Goal: Find specific page/section: Find specific page/section

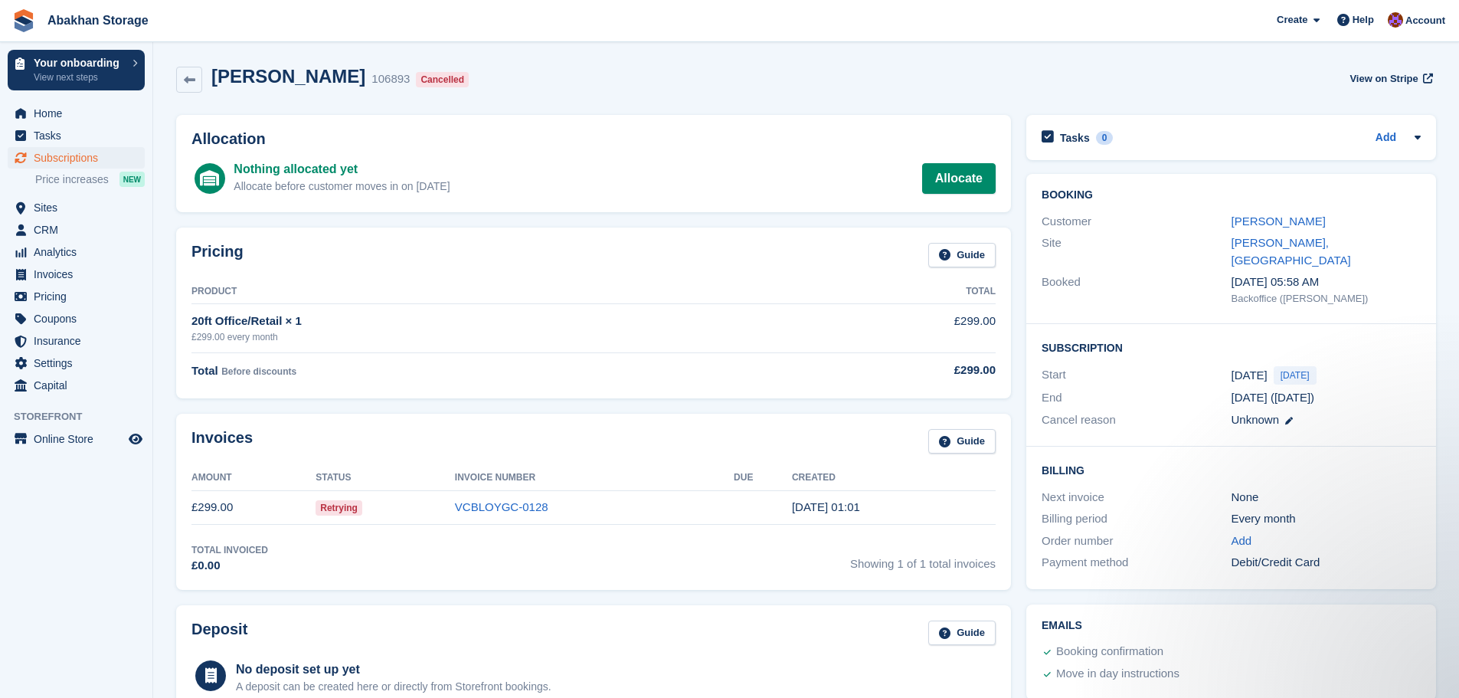
click at [81, 113] on span "Home" at bounding box center [80, 113] width 92 height 21
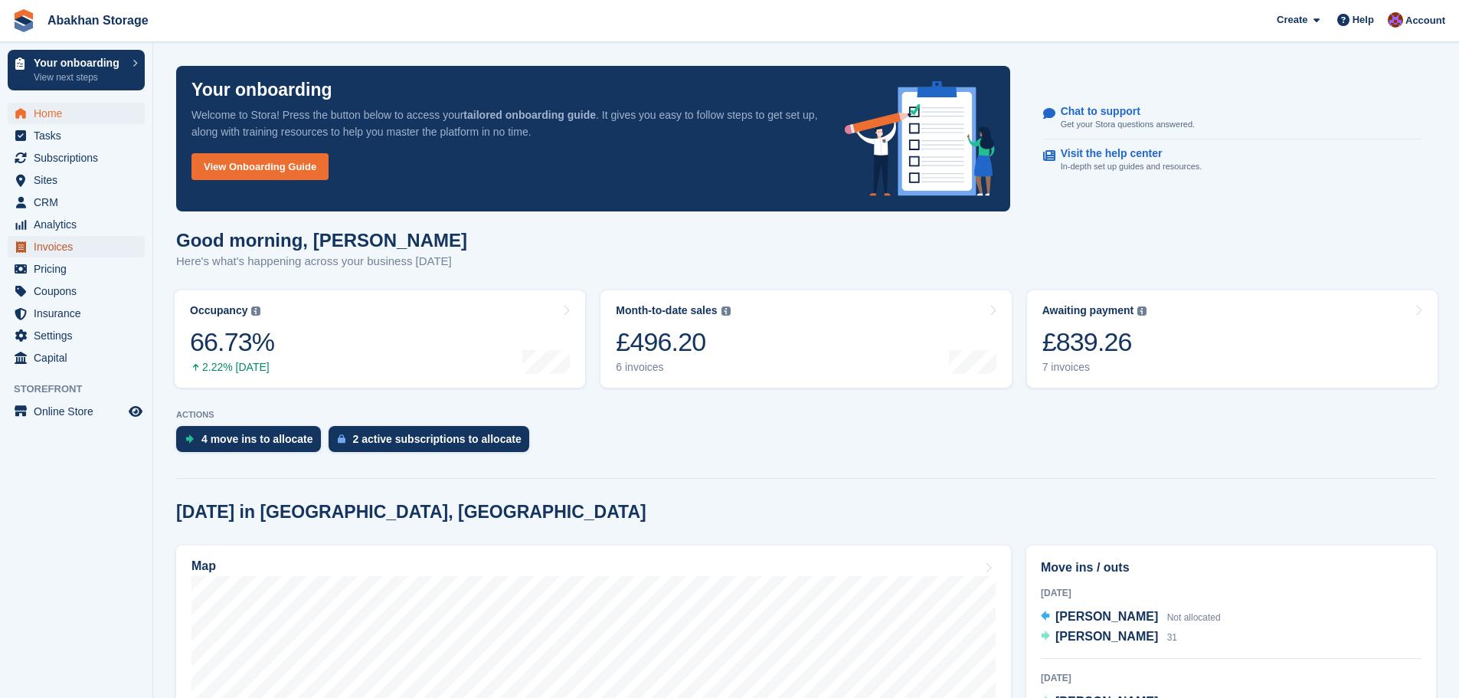
click at [77, 241] on span "Invoices" at bounding box center [80, 246] width 92 height 21
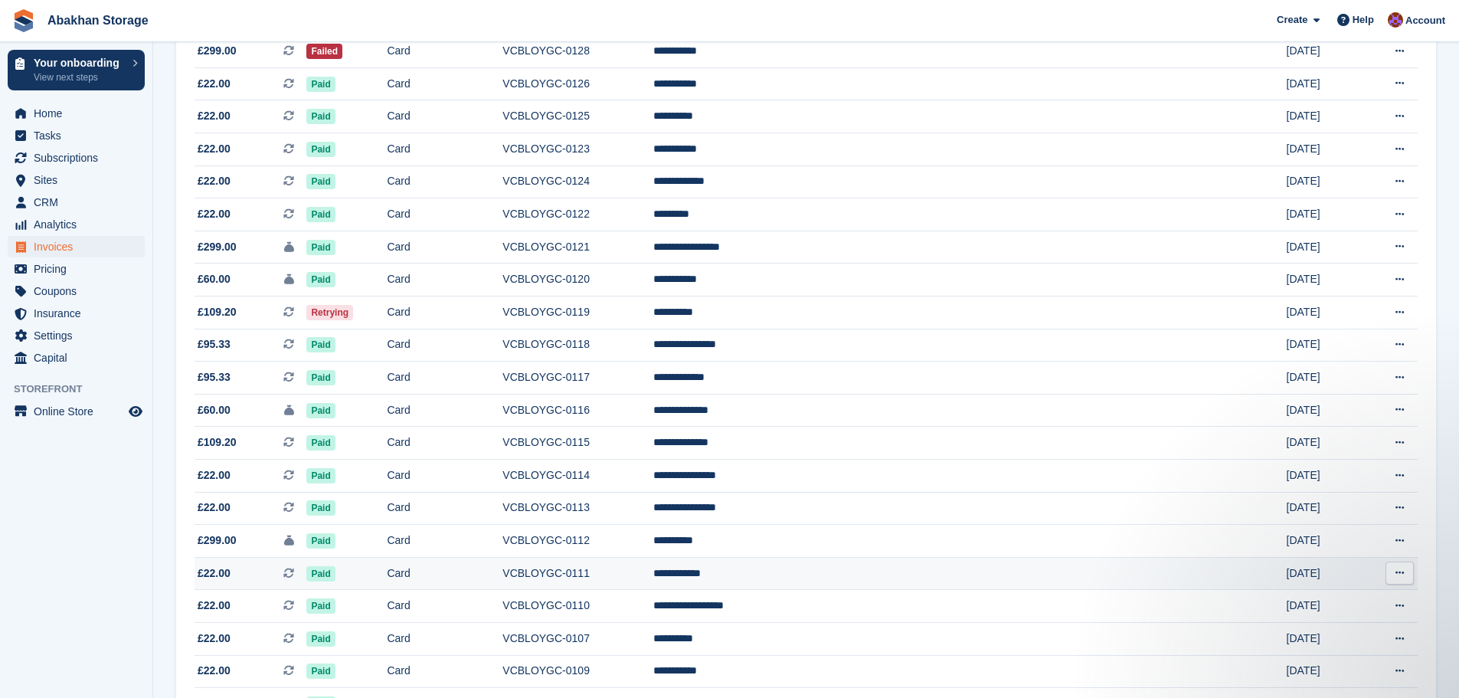
scroll to position [230, 0]
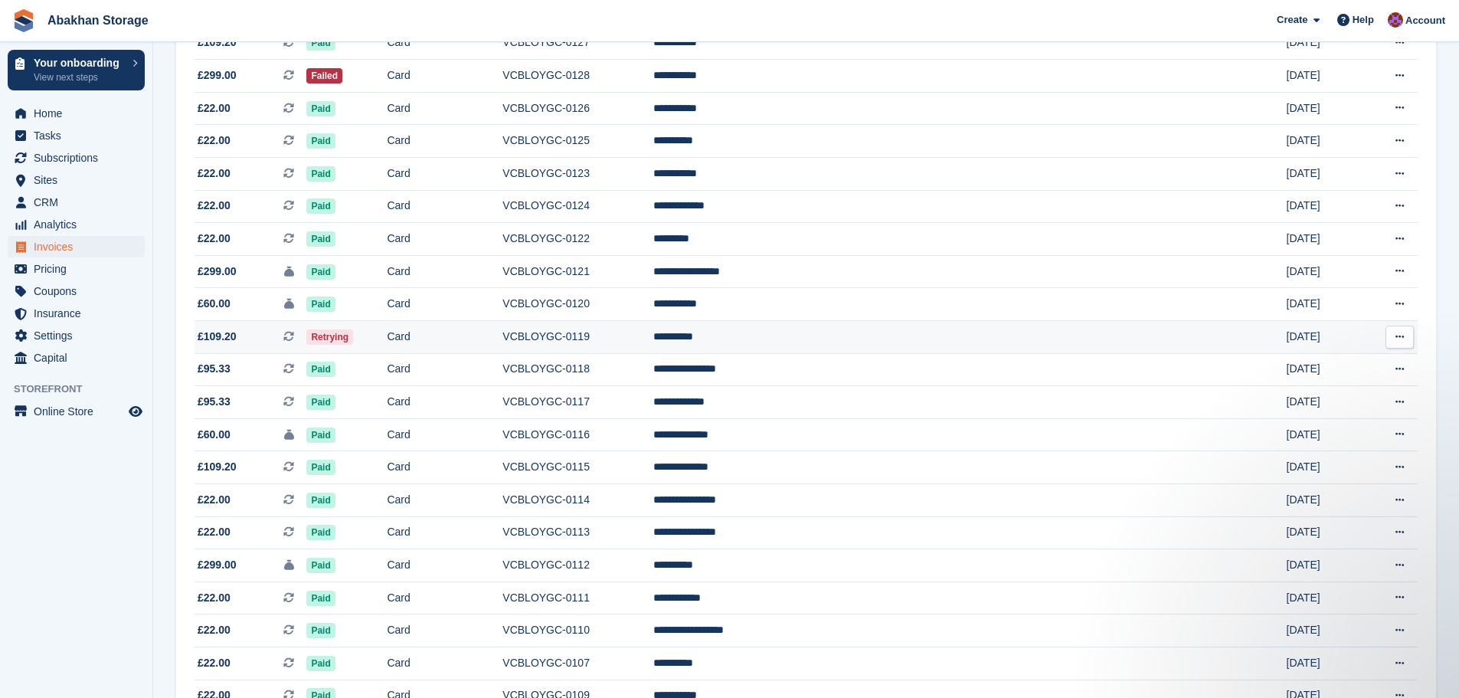
click at [502, 335] on td "Card" at bounding box center [445, 337] width 116 height 33
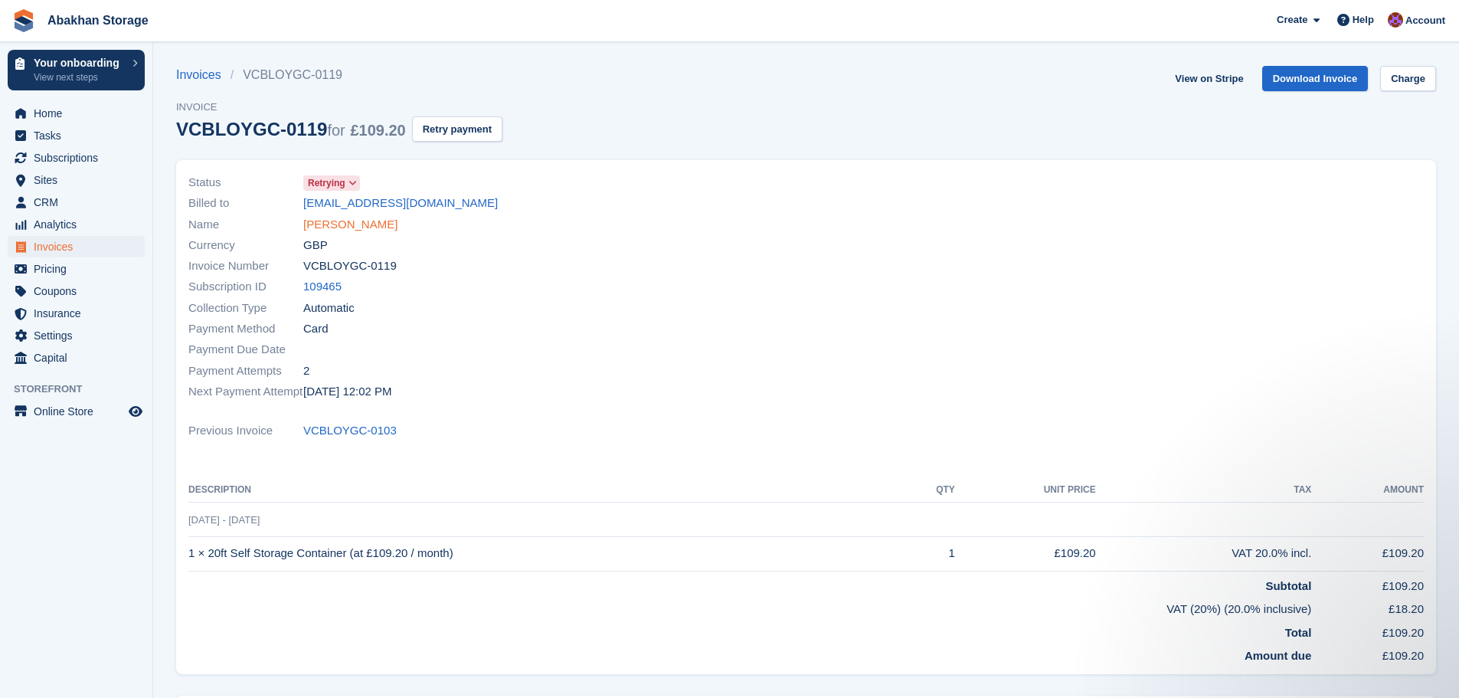
click at [332, 220] on link "Phil myers" at bounding box center [350, 225] width 94 height 18
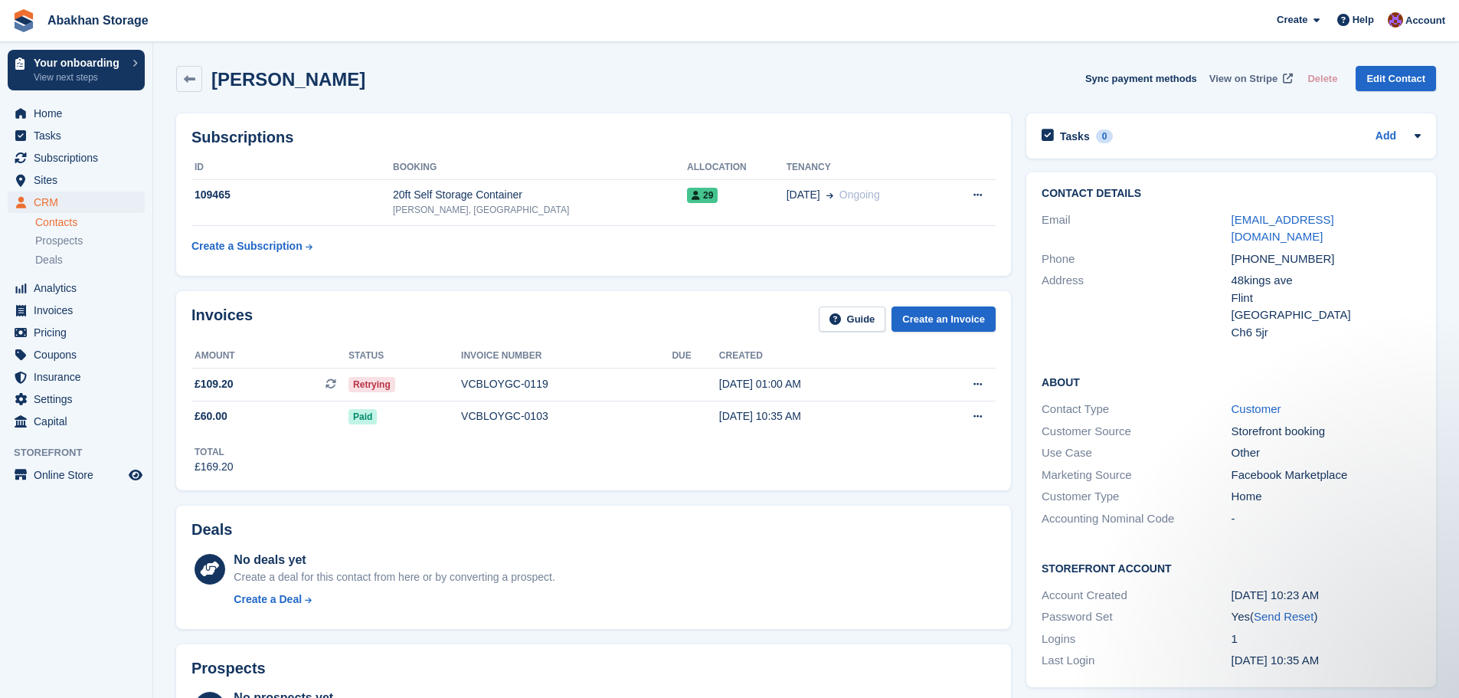
click at [1259, 78] on span "View on Stripe" at bounding box center [1243, 78] width 68 height 15
